Goal: Transaction & Acquisition: Purchase product/service

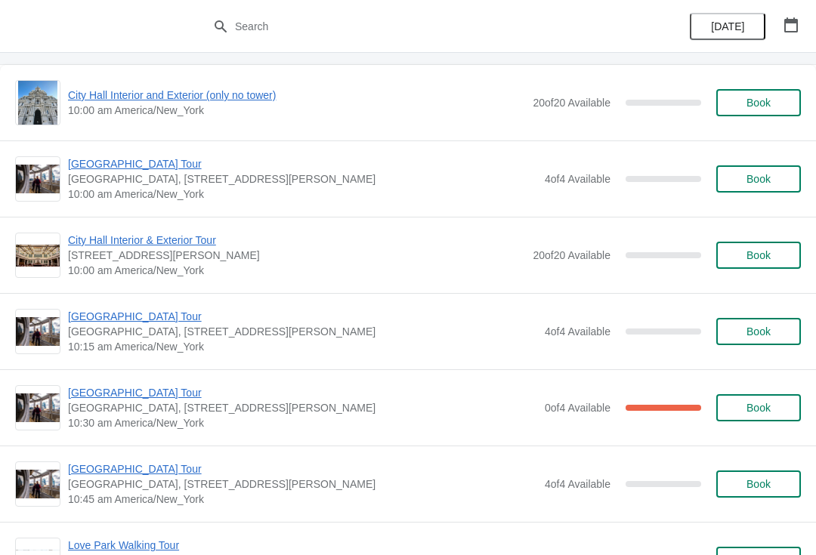
scroll to position [1447, 0]
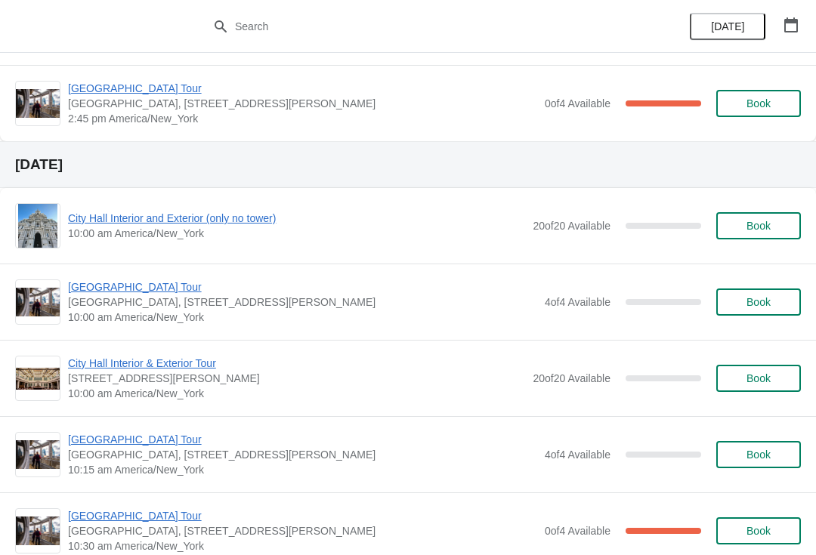
click at [781, 310] on button "Book" at bounding box center [758, 301] width 85 height 27
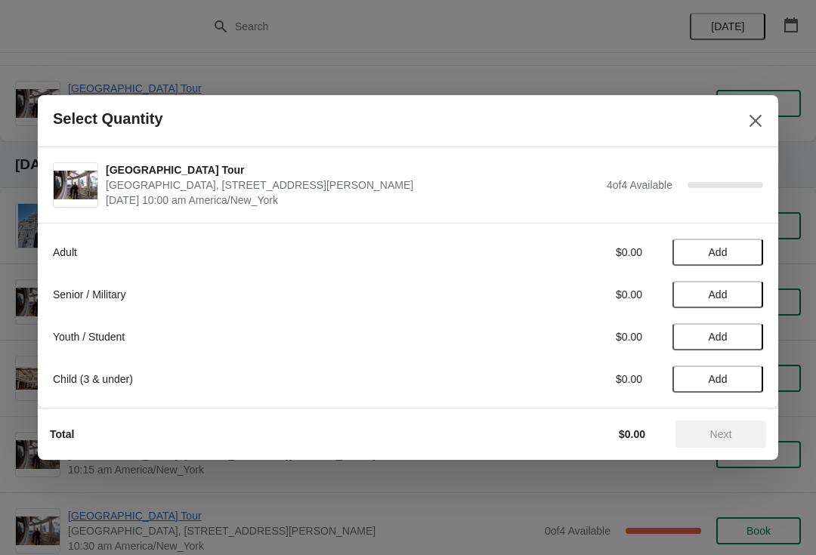
click at [738, 289] on span "Add" at bounding box center [717, 294] width 63 height 12
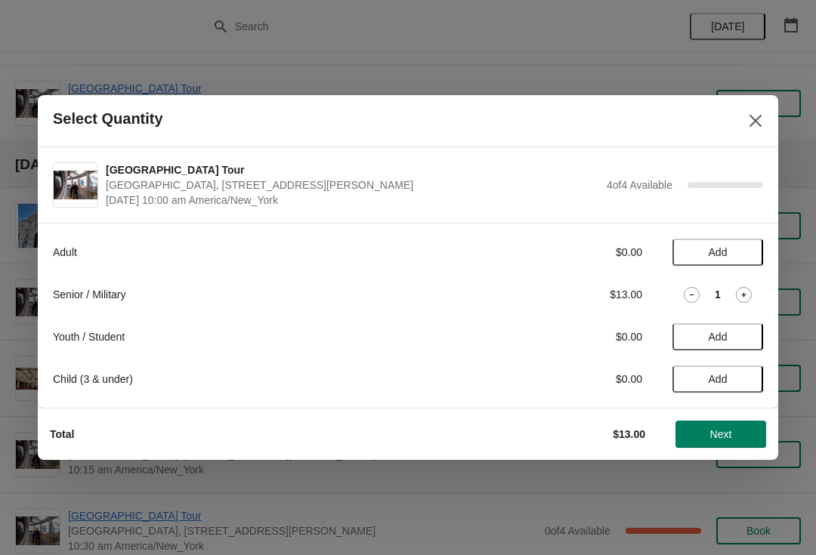
click at [747, 295] on icon at bounding box center [744, 295] width 16 height 16
click at [729, 428] on span "Next" at bounding box center [721, 434] width 22 height 12
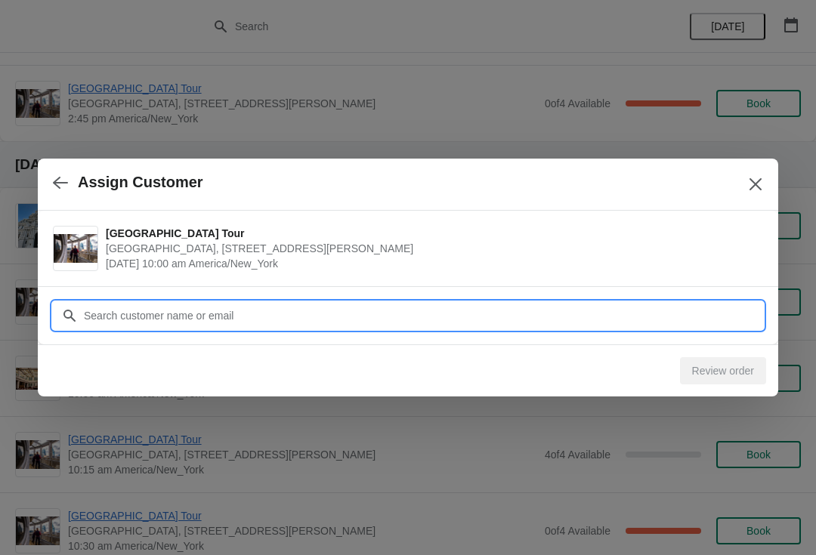
click at [498, 312] on input "Customer" at bounding box center [423, 315] width 680 height 27
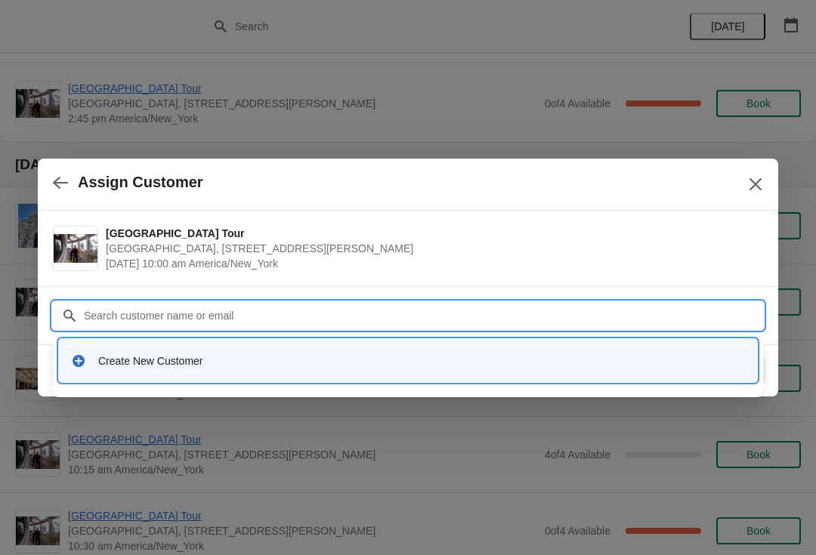
click at [202, 366] on div "Create New Customer" at bounding box center [421, 360] width 646 height 15
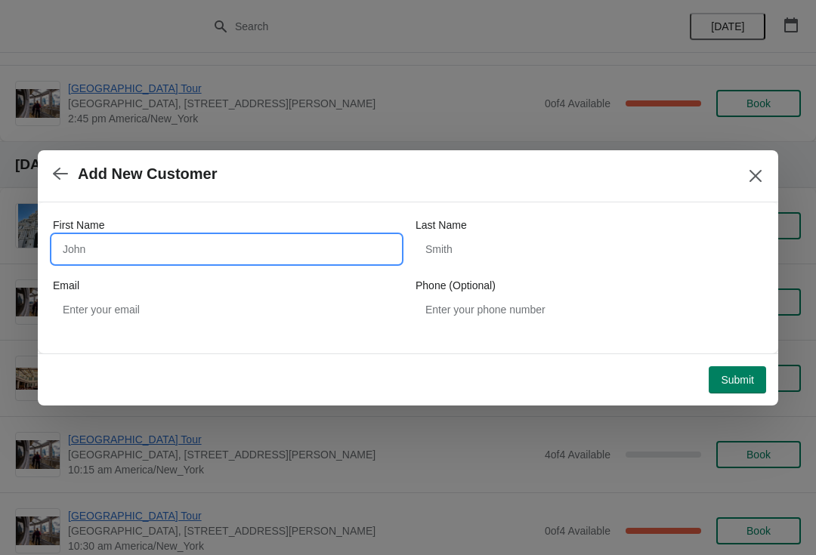
click at [201, 245] on input "First Name" at bounding box center [226, 249] width 347 height 27
type input "Erik"
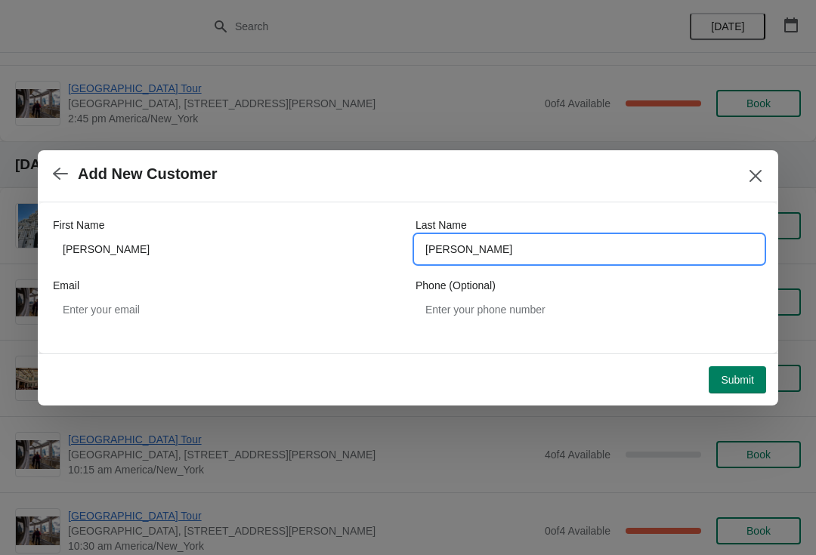
type input "Luckett"
click at [745, 374] on span "Submit" at bounding box center [736, 380] width 33 height 12
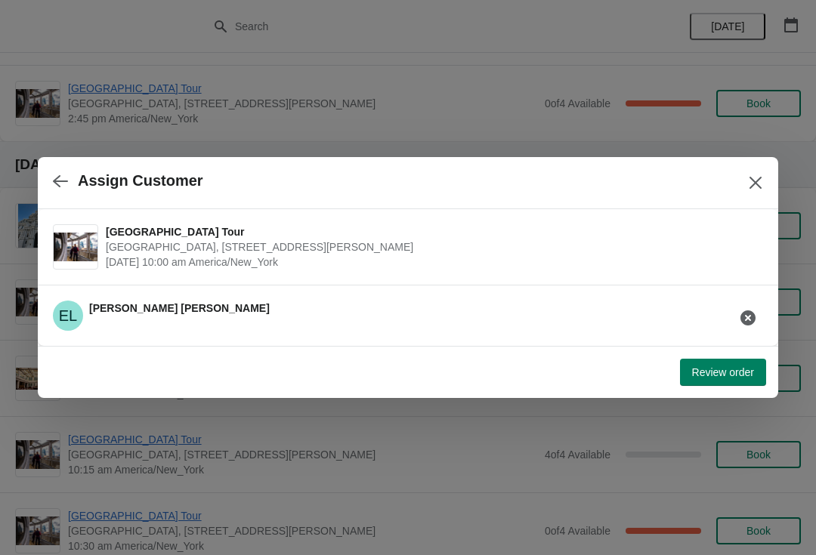
click at [692, 383] on button "Review order" at bounding box center [723, 372] width 86 height 27
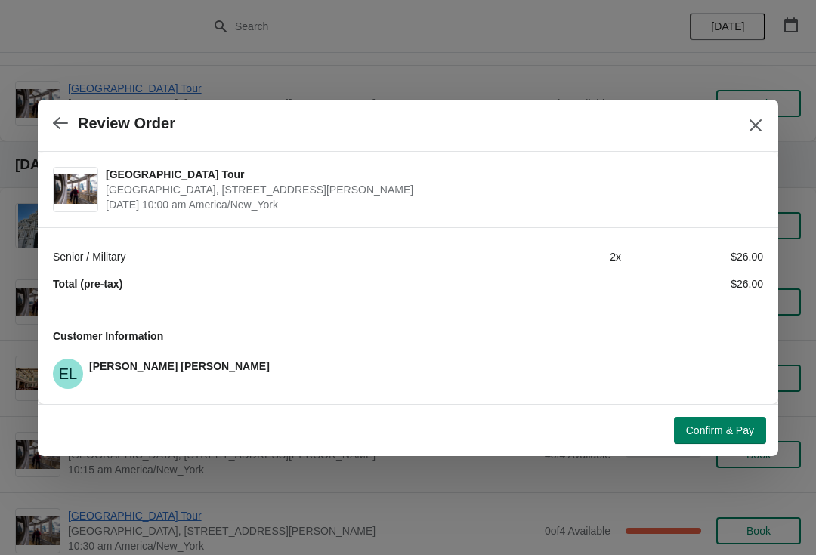
click at [698, 433] on span "Confirm & Pay" at bounding box center [720, 430] width 68 height 12
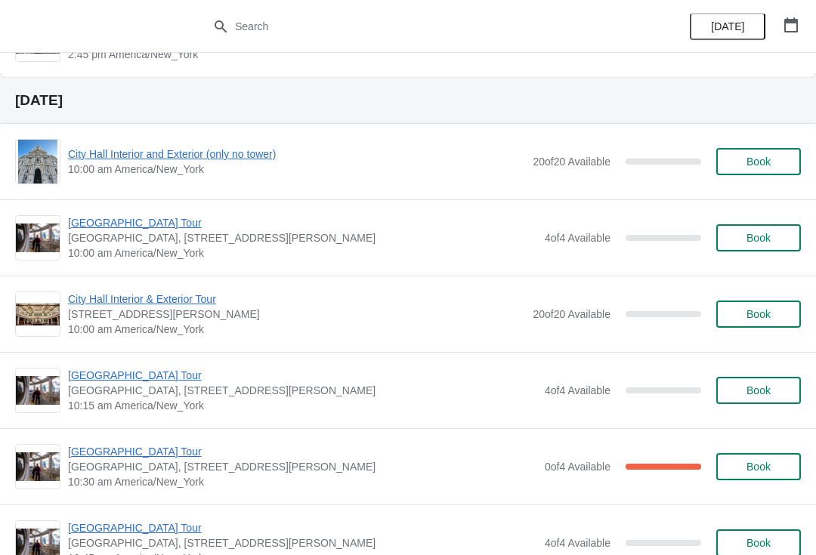
scroll to position [1505, 0]
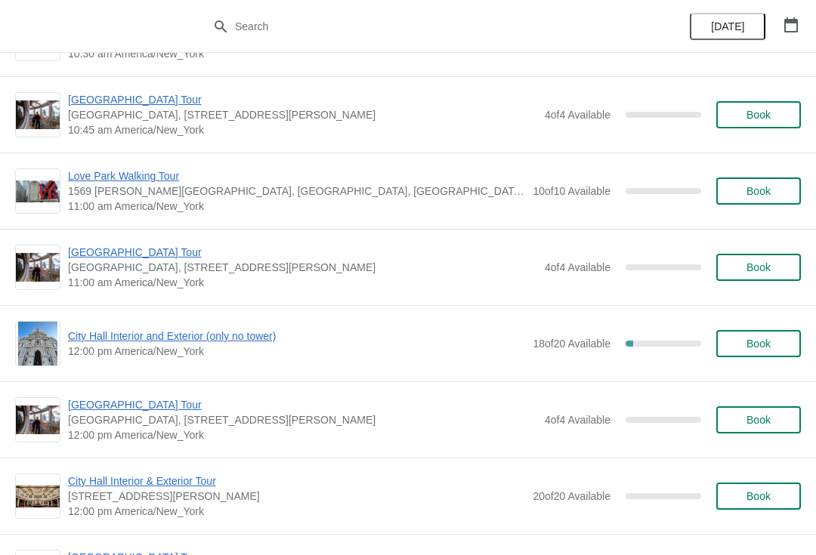
scroll to position [1943, 0]
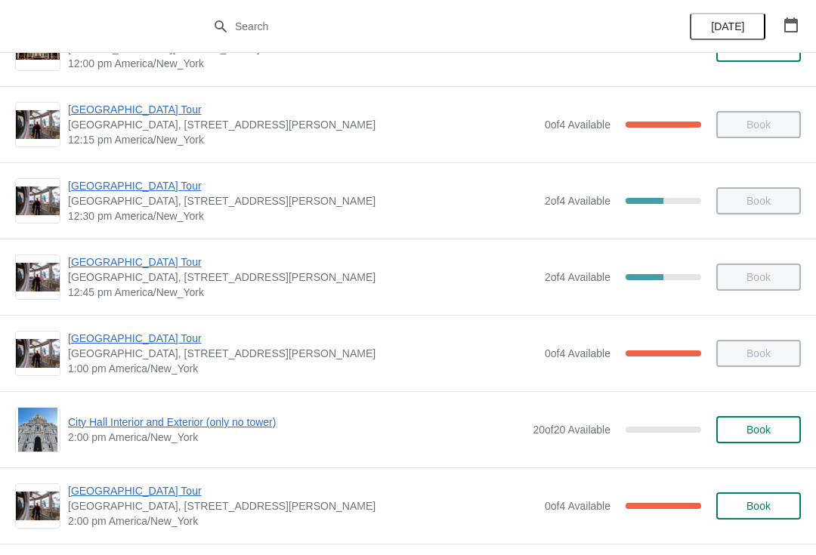
scroll to position [820, 0]
